Goal: Task Accomplishment & Management: Manage account settings

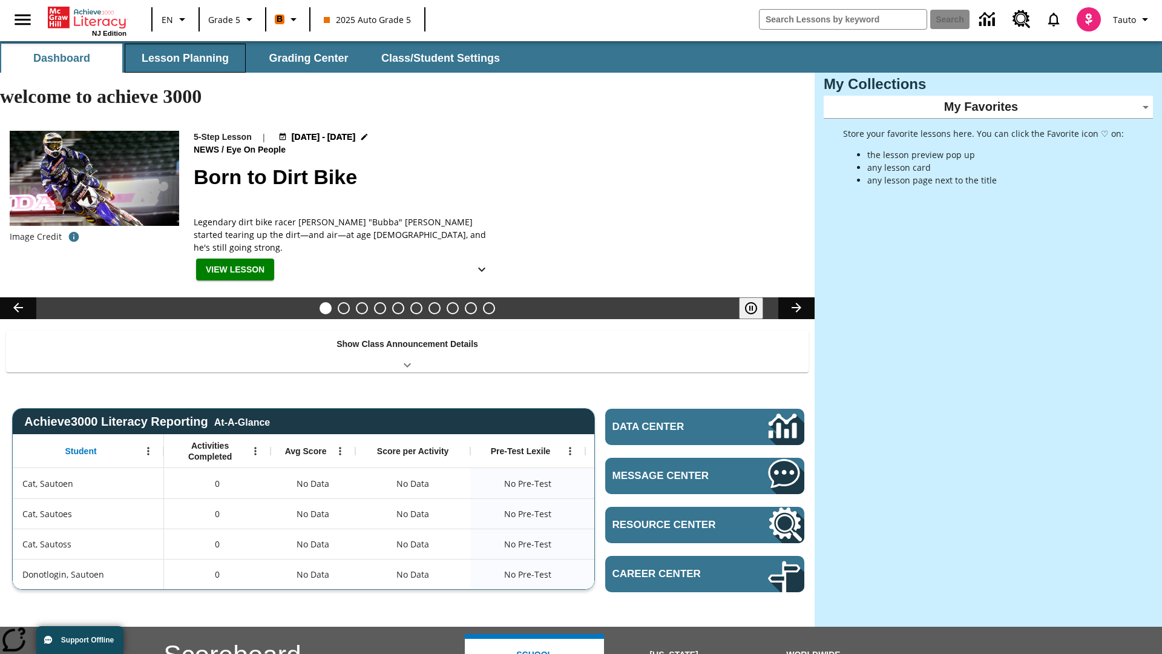
click at [185, 58] on button "Lesson Planning" at bounding box center [185, 58] width 121 height 29
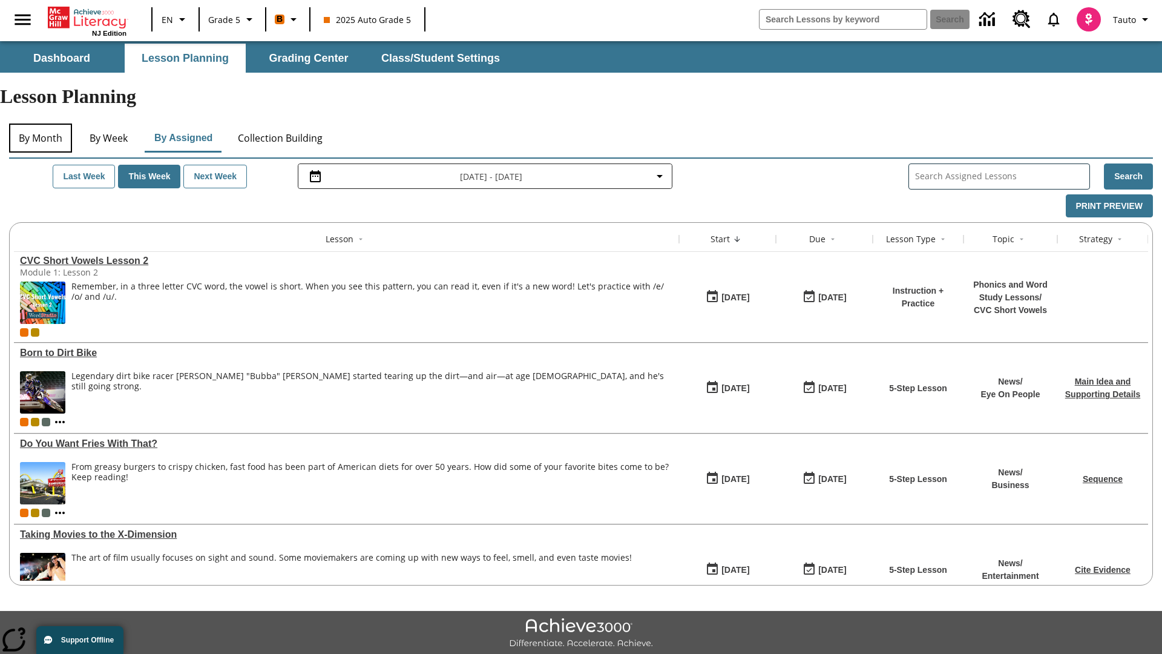
click at [41, 123] on button "By Month" at bounding box center [40, 137] width 63 height 29
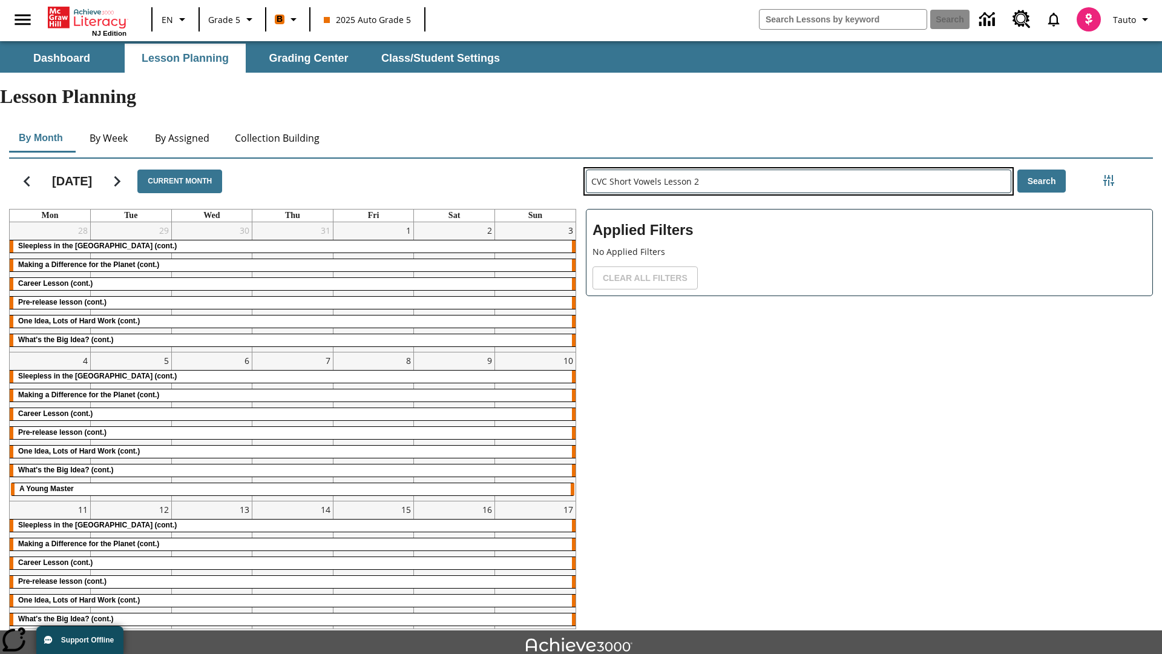
type input "CVC Short Vowels Lesson 2"
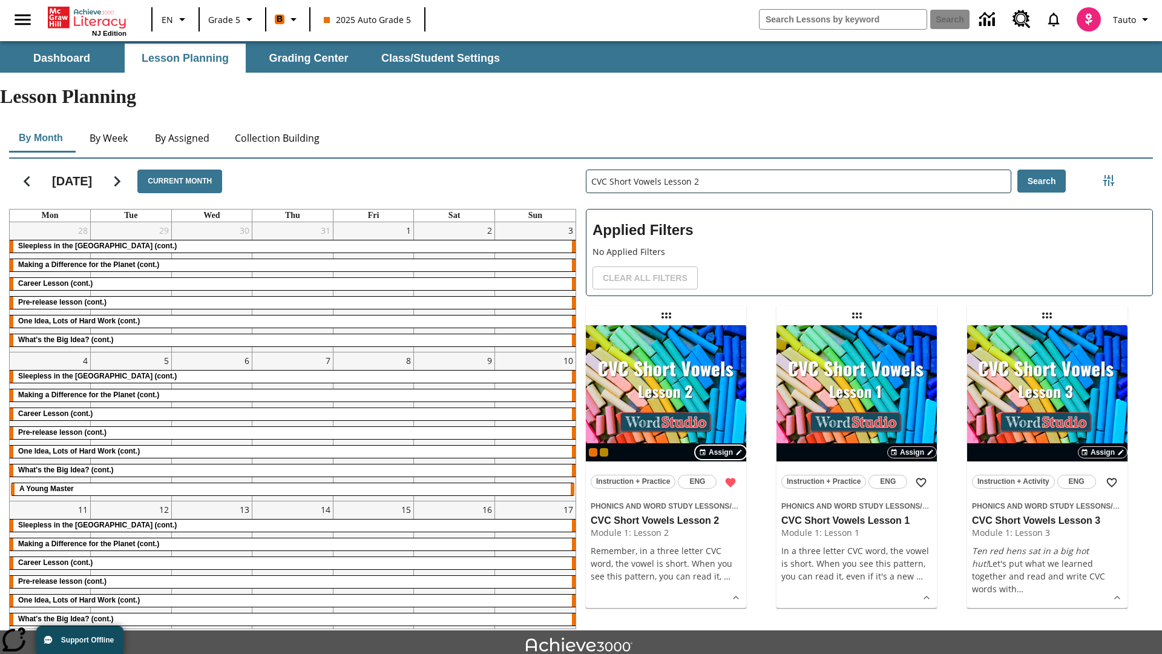
click at [721, 447] on span "Assign" at bounding box center [721, 452] width 24 height 11
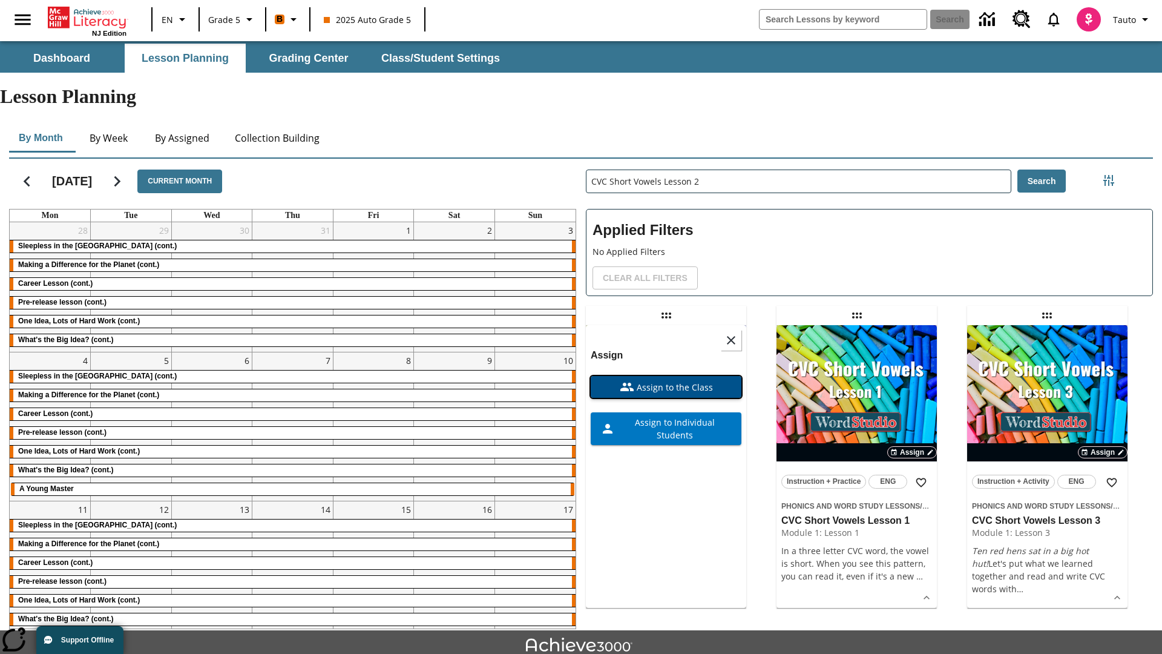
click at [666, 381] on span "Assign to the Class" at bounding box center [673, 387] width 79 height 13
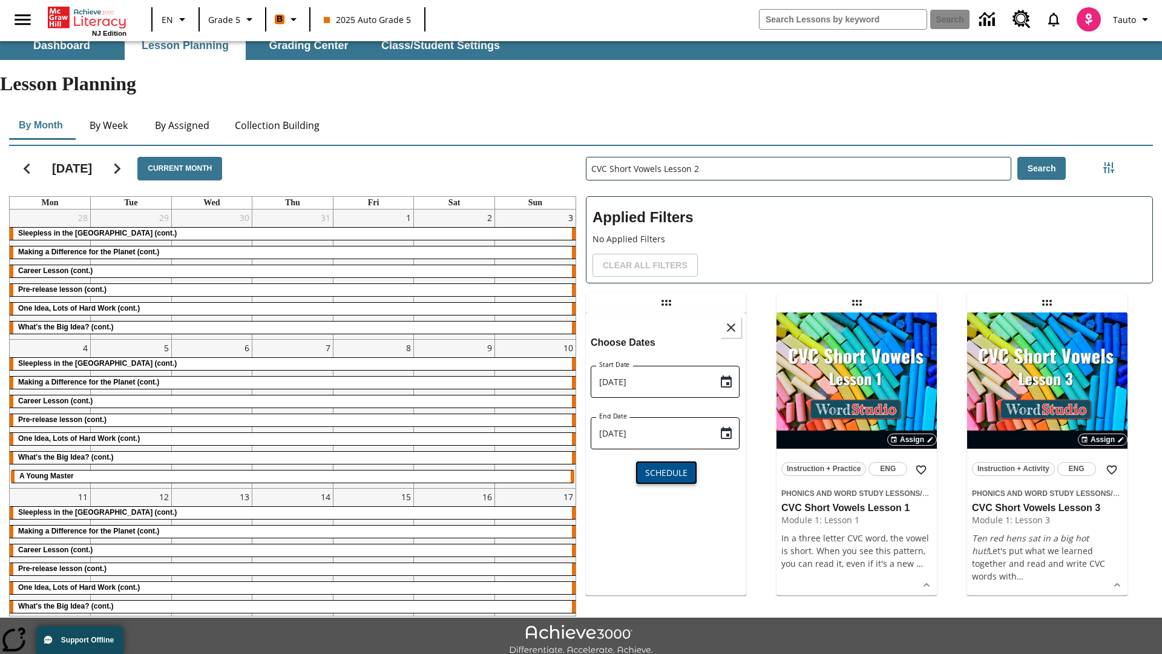
click at [666, 466] on span "Schedule" at bounding box center [666, 472] width 42 height 13
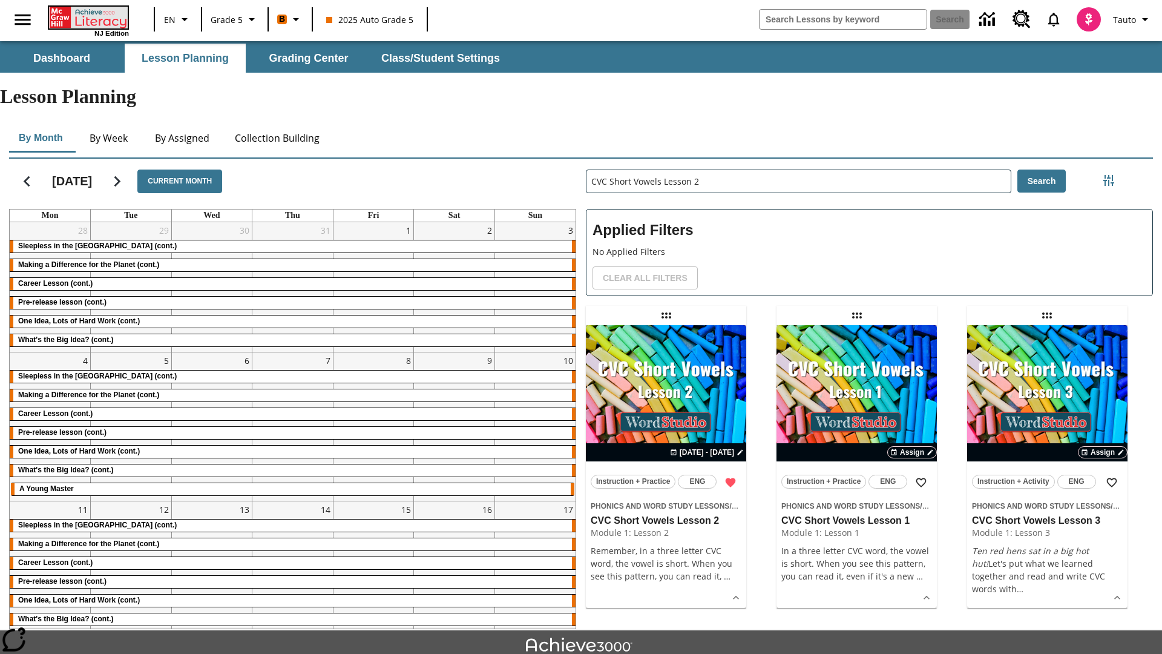
click at [87, 16] on icon "Home" at bounding box center [89, 18] width 80 height 22
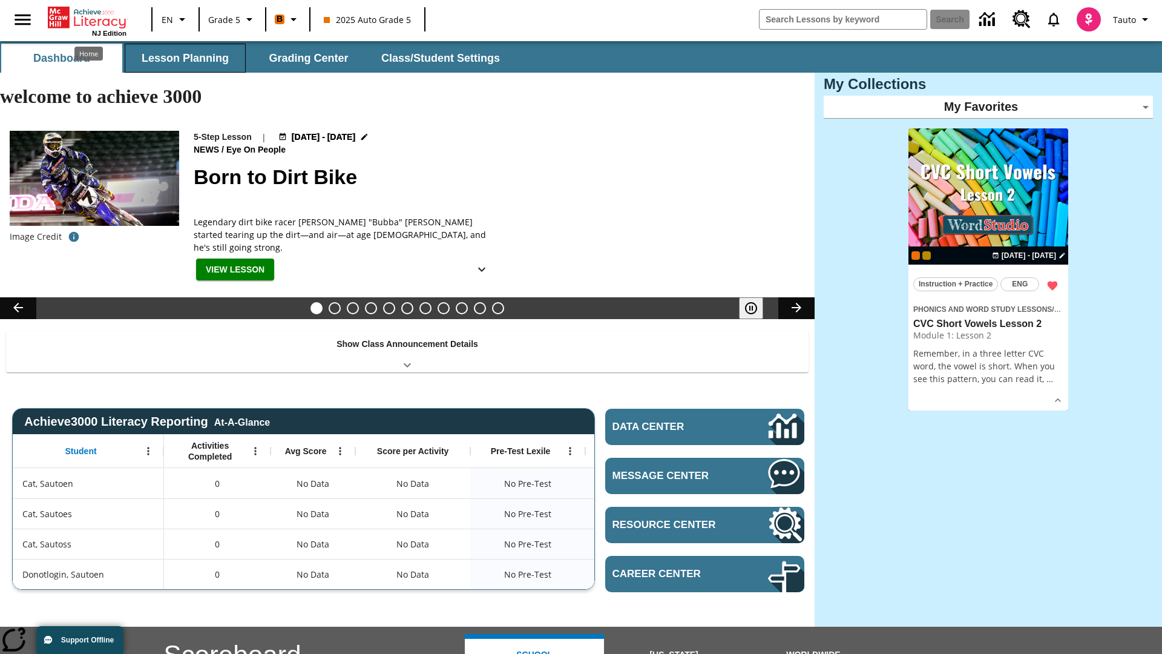
click at [185, 58] on button "Lesson Planning" at bounding box center [185, 58] width 121 height 29
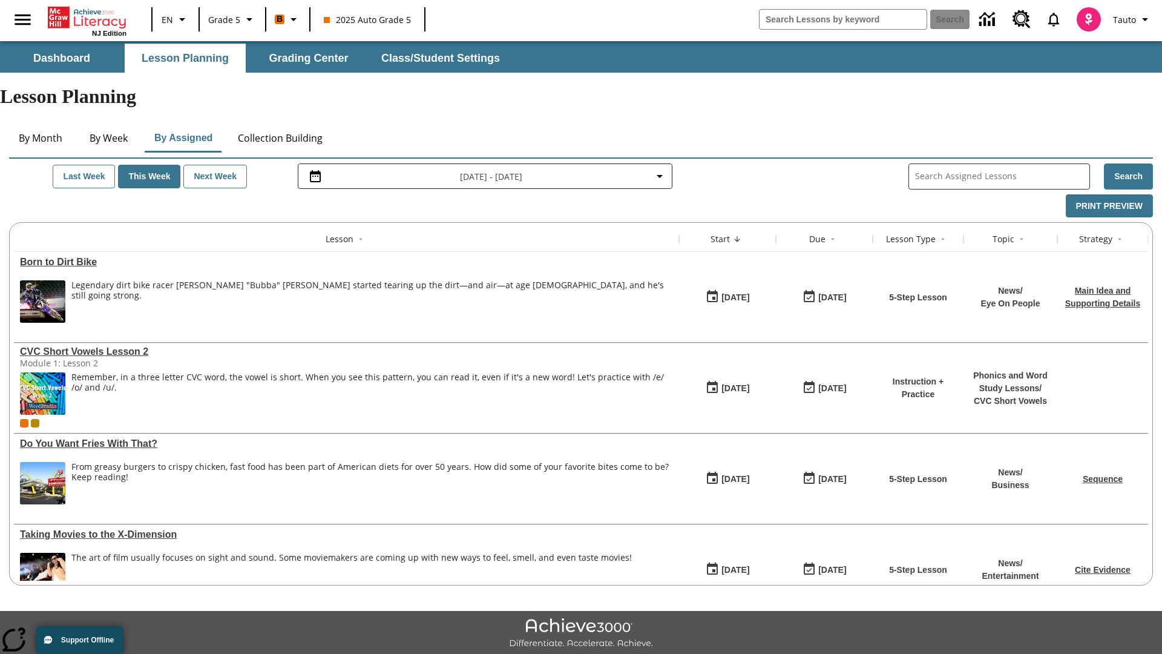
scroll to position [13, 0]
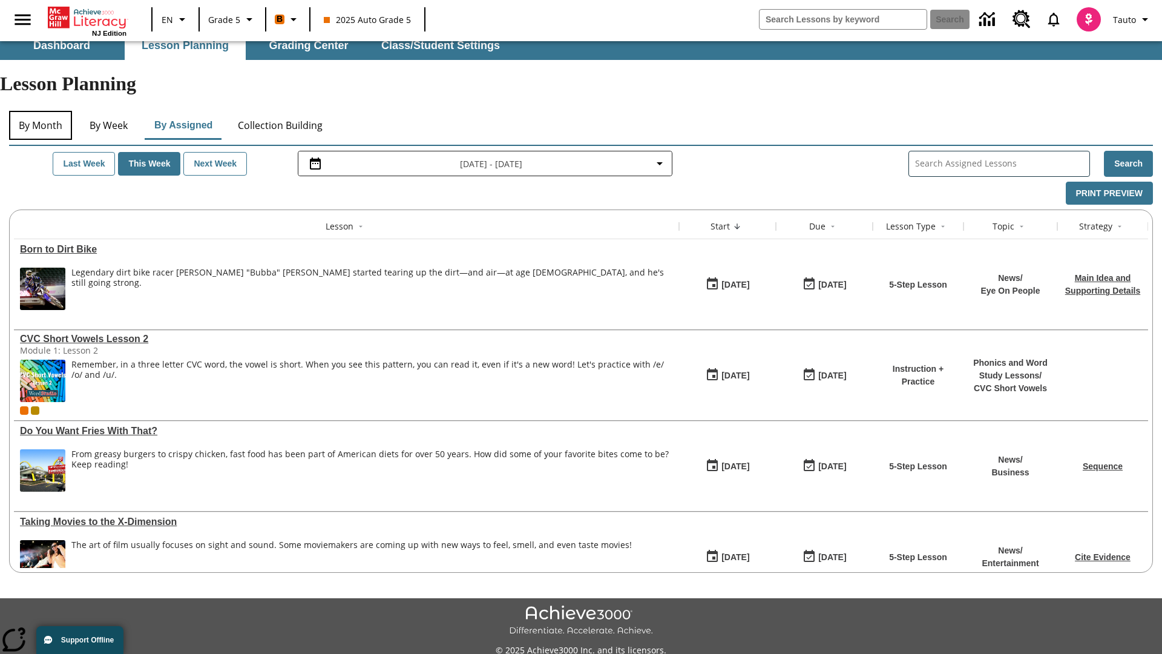
click at [41, 111] on button "By Month" at bounding box center [40, 125] width 63 height 29
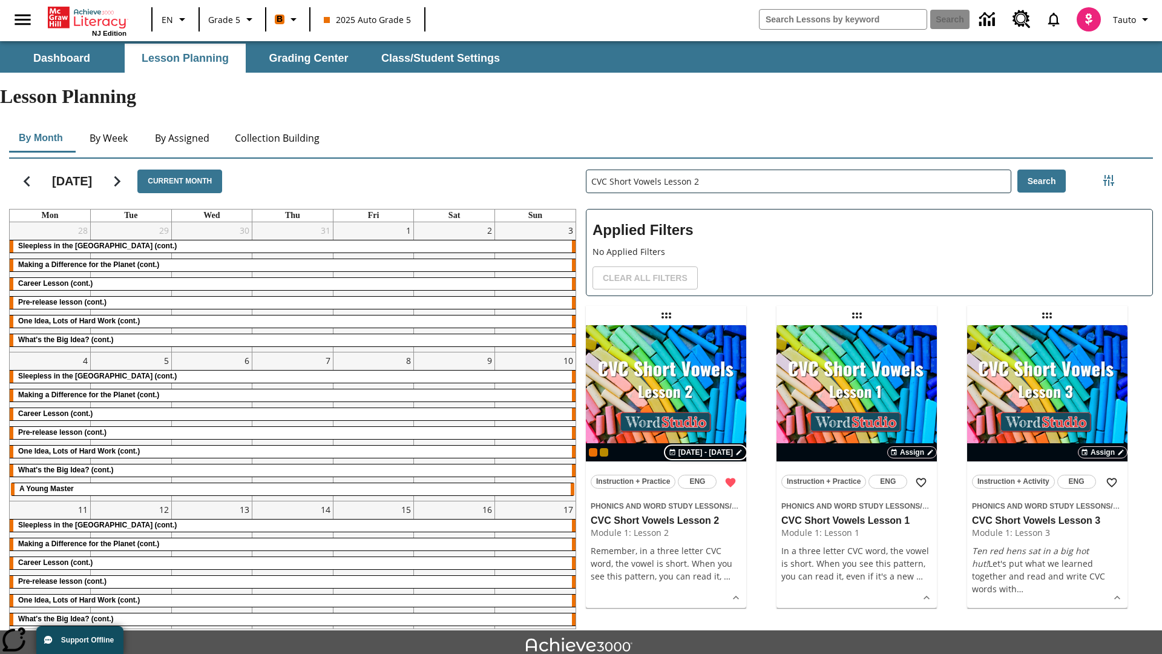
click at [707, 447] on span "[DATE] - [DATE]" at bounding box center [705, 452] width 54 height 11
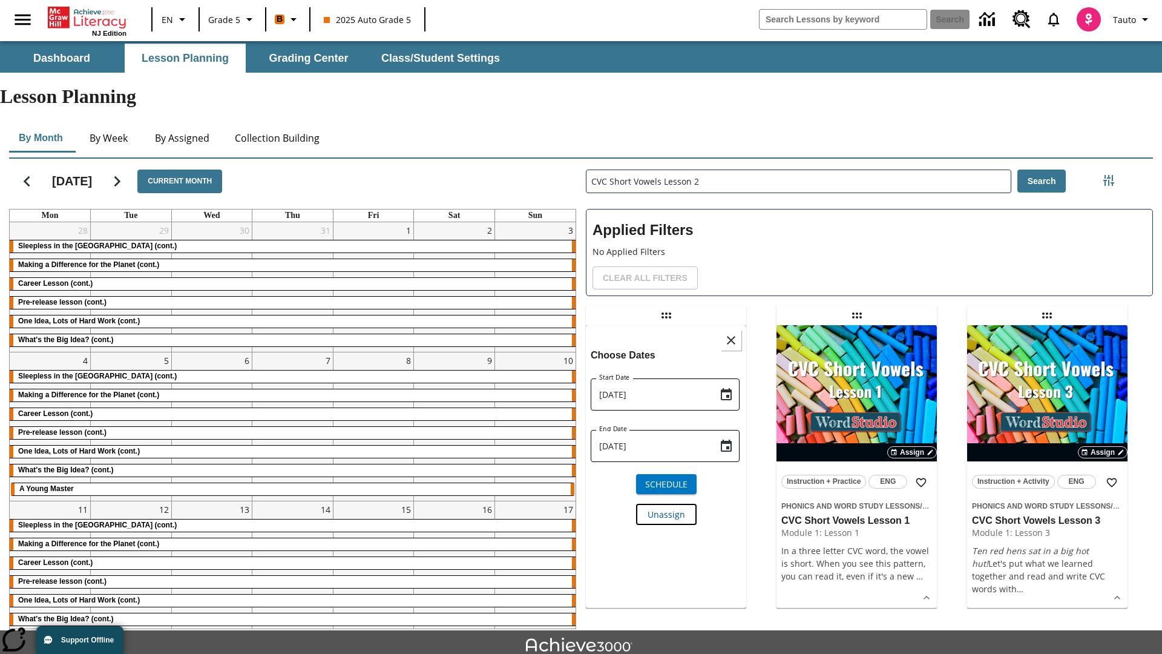
click at [666, 508] on span "Unassign" at bounding box center [666, 514] width 38 height 13
